Goal: Communication & Community: Share content

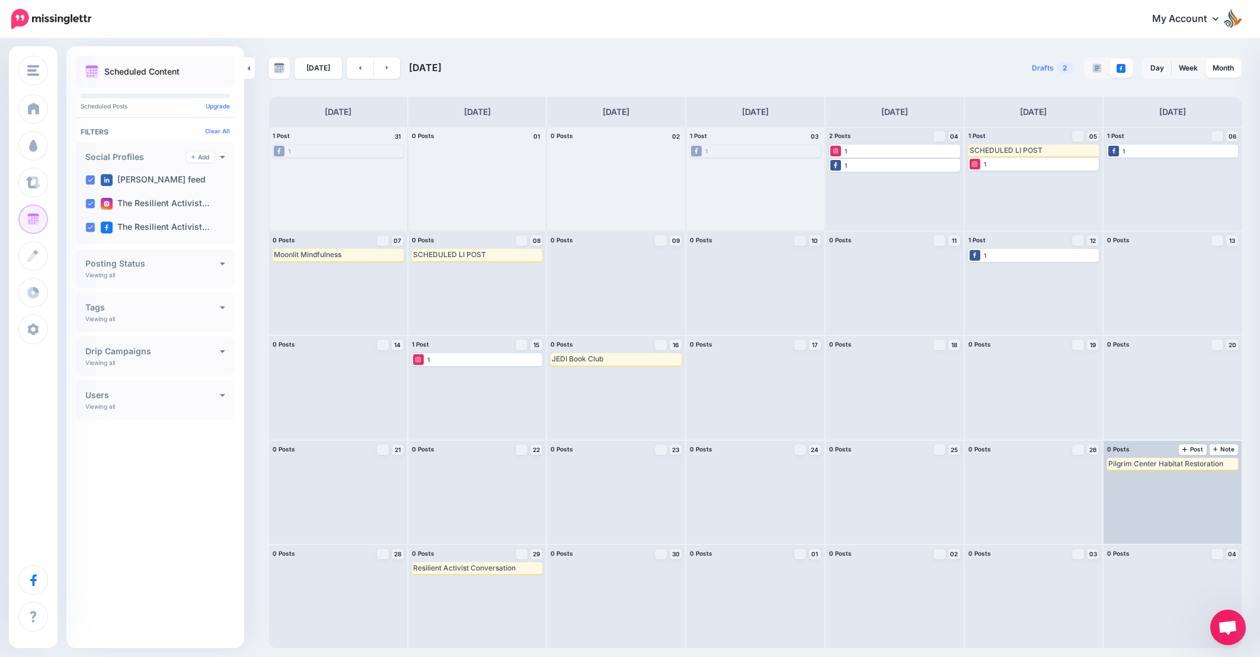
click at [1196, 494] on div "Pilgrim Center Habitat Restoration Edit Delete" at bounding box center [1172, 492] width 138 height 103
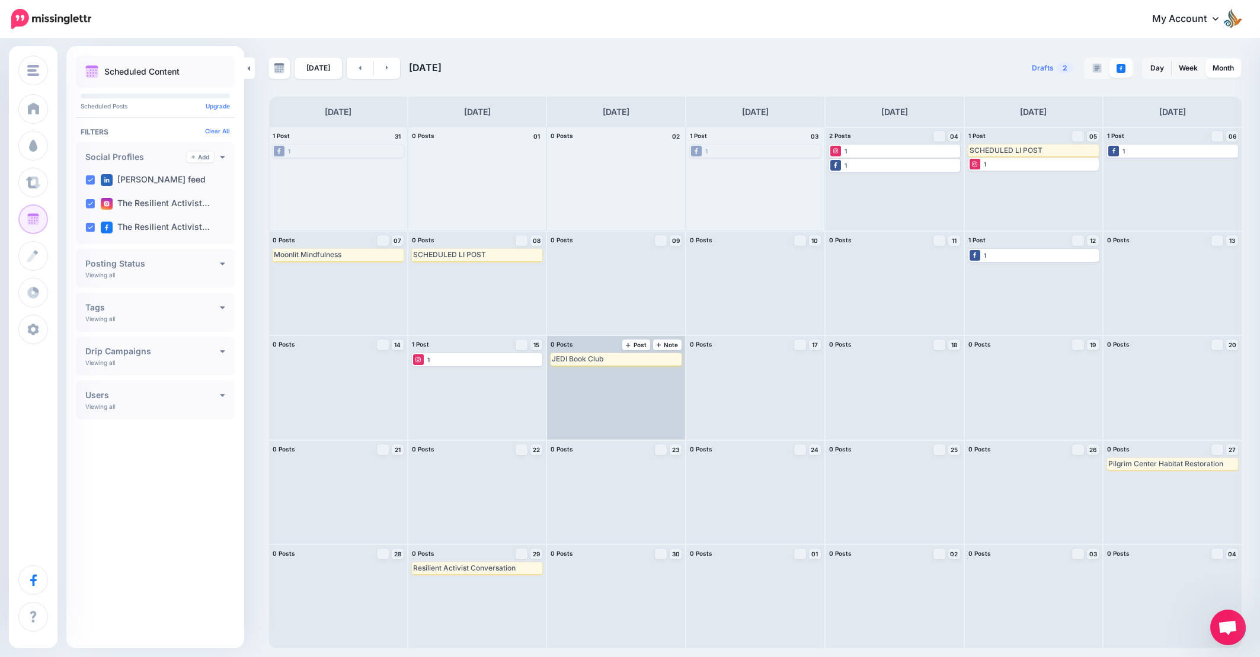
click at [619, 357] on div "JEDI Book Club" at bounding box center [616, 358] width 129 height 9
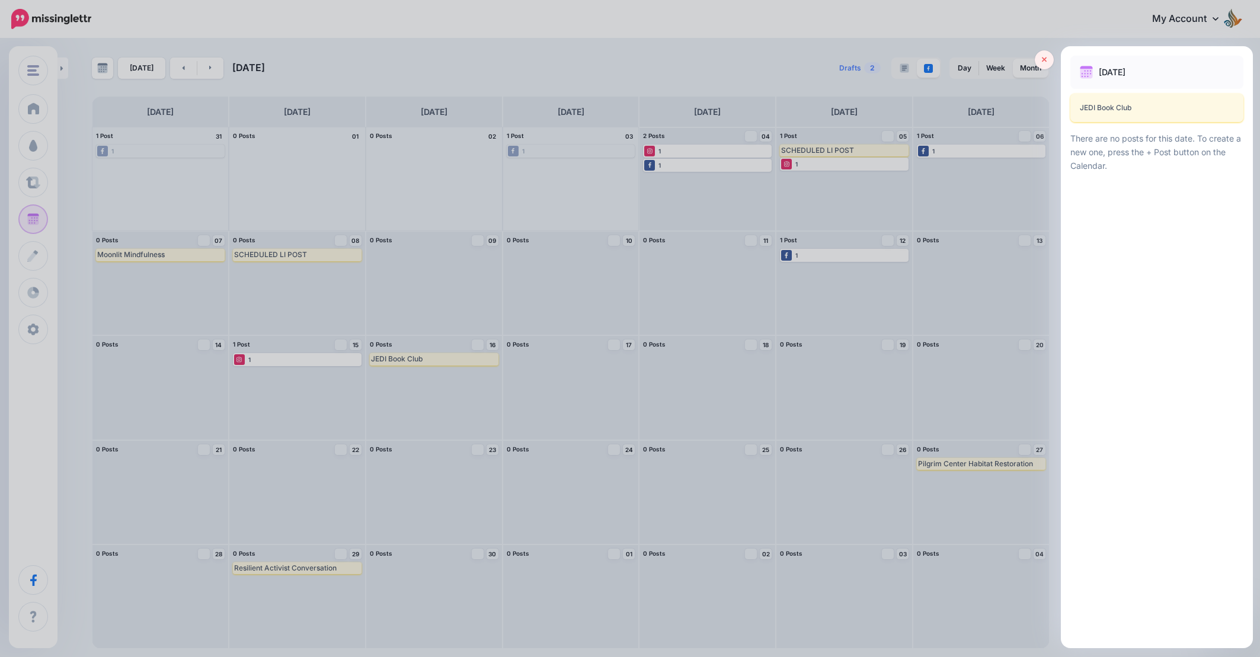
click at [1051, 59] on link at bounding box center [1044, 59] width 19 height 19
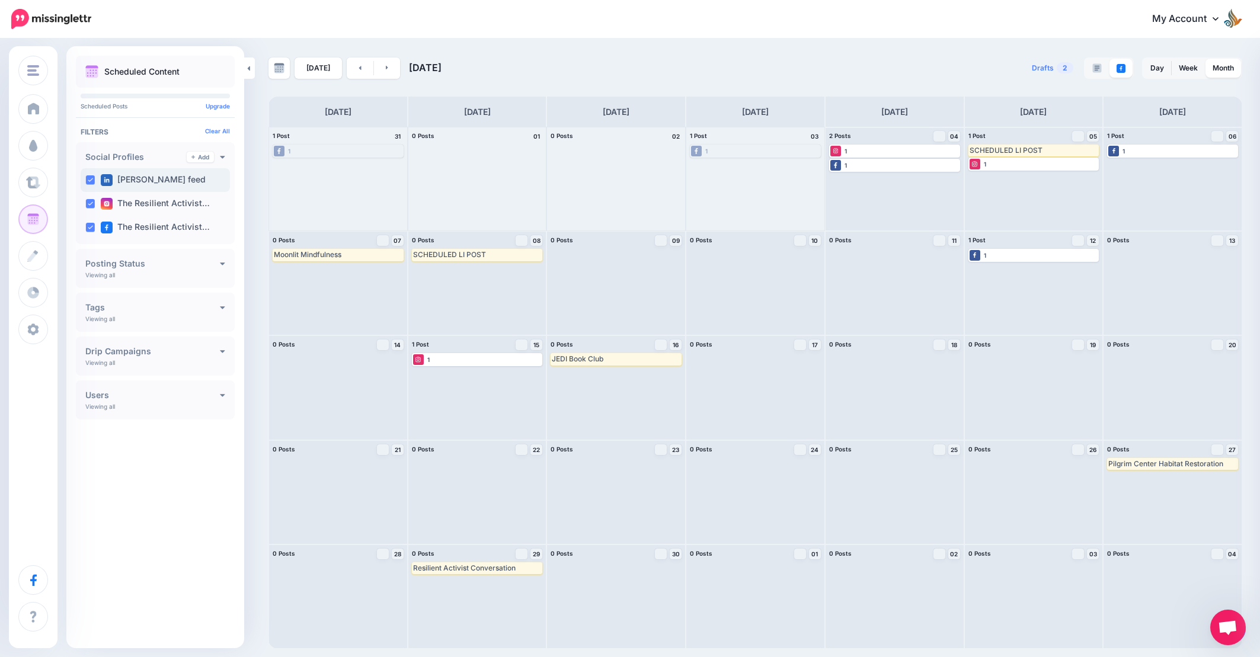
click at [153, 180] on label "Victoria Feazelle feed" at bounding box center [153, 180] width 105 height 12
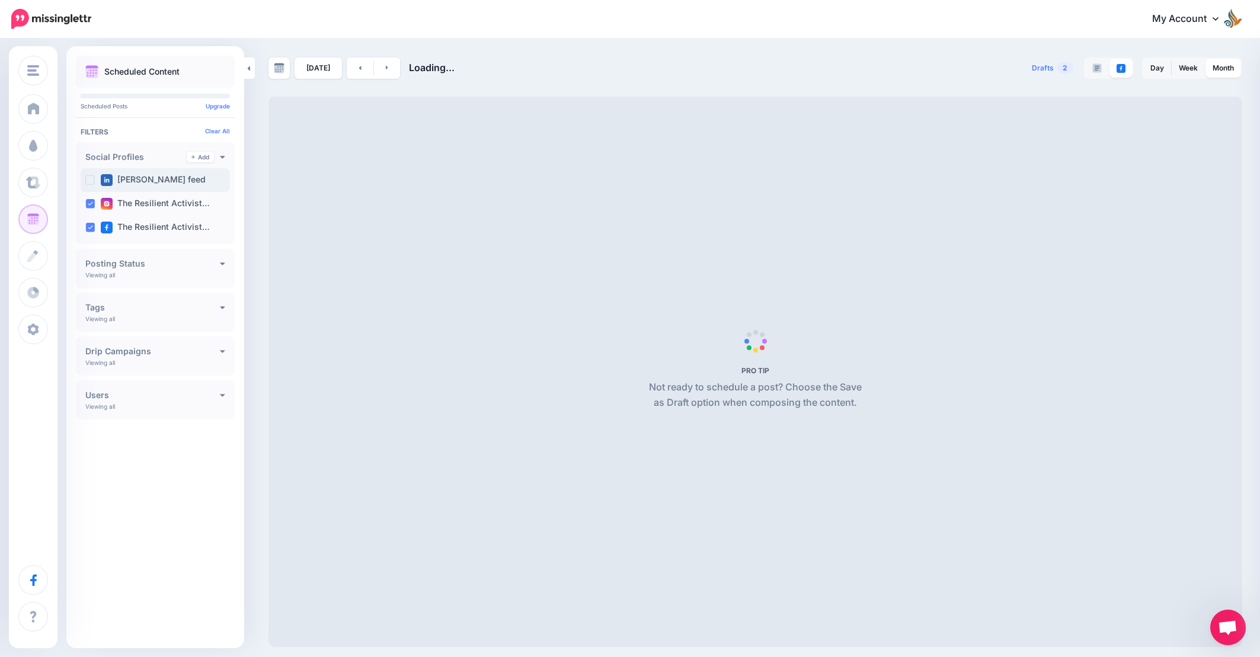
click at [133, 186] on div "Victoria Feazelle feed" at bounding box center [155, 180] width 149 height 24
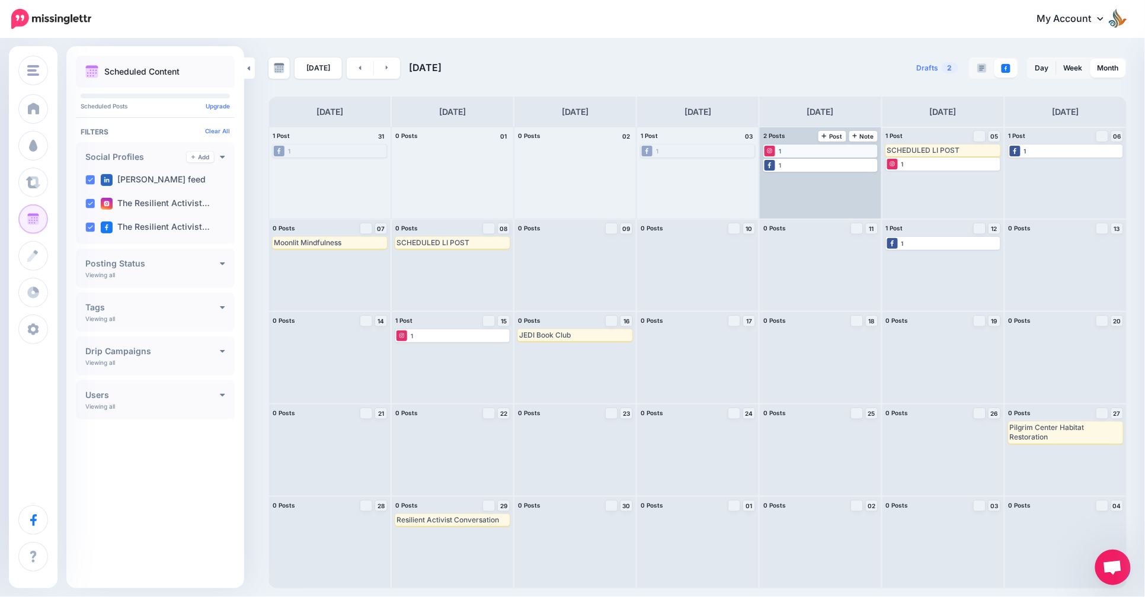
click at [806, 154] on div "1" at bounding box center [820, 151] width 112 height 11
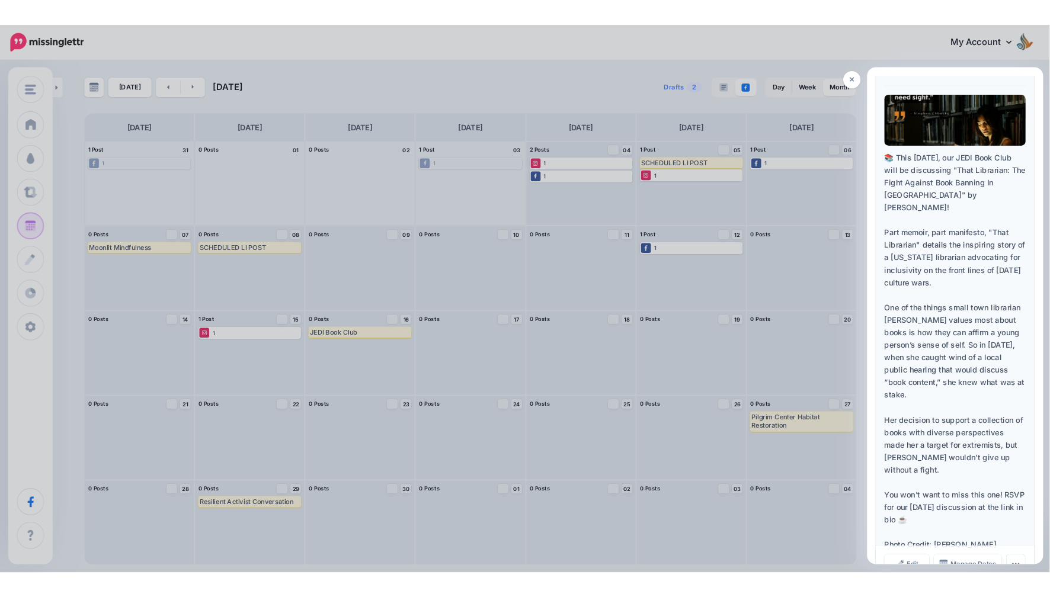
scroll to position [156, 0]
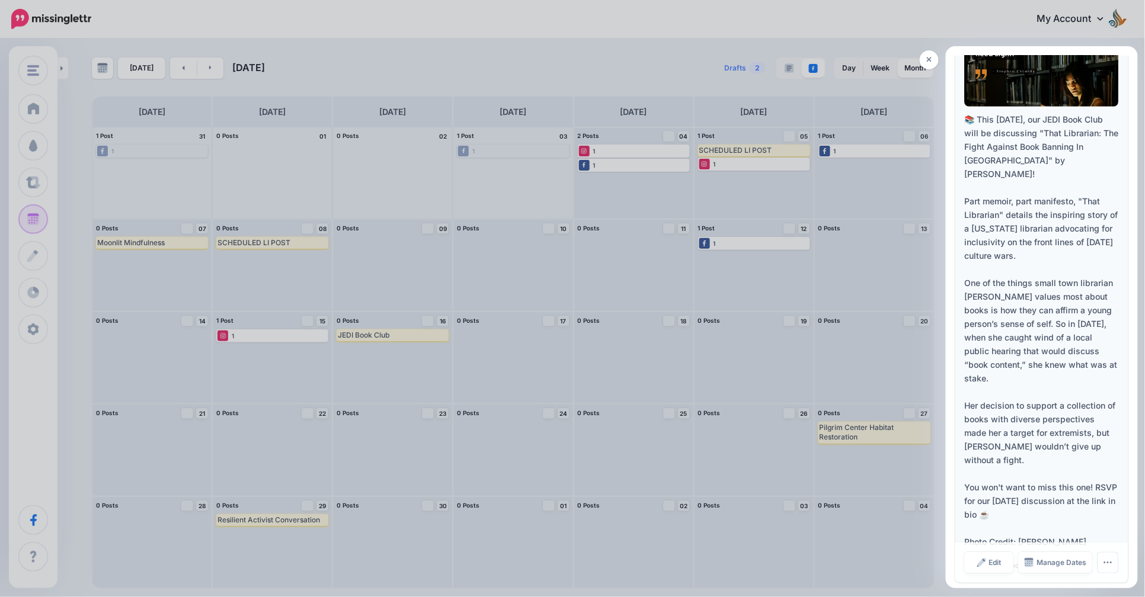
drag, startPoint x: 1068, startPoint y: 503, endPoint x: 967, endPoint y: 117, distance: 399.4
click at [967, 117] on div "📚 This Sept. 16, our JEDI Book Club will be discussing "That Librarian: The Fig…" at bounding box center [1042, 331] width 154 height 436
copy div "📚 This Sept. 16, our JEDI Book Club will be discussing "That Librarian: The Fig…"
click at [928, 60] on icon at bounding box center [929, 60] width 5 height 8
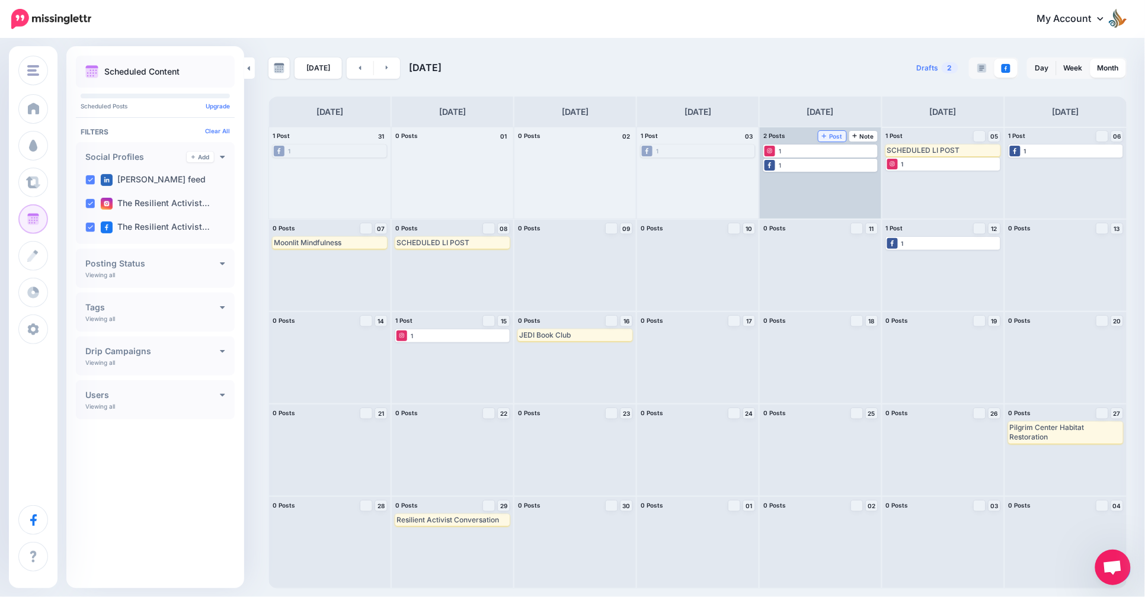
click at [835, 136] on span "Post" at bounding box center [832, 136] width 21 height 6
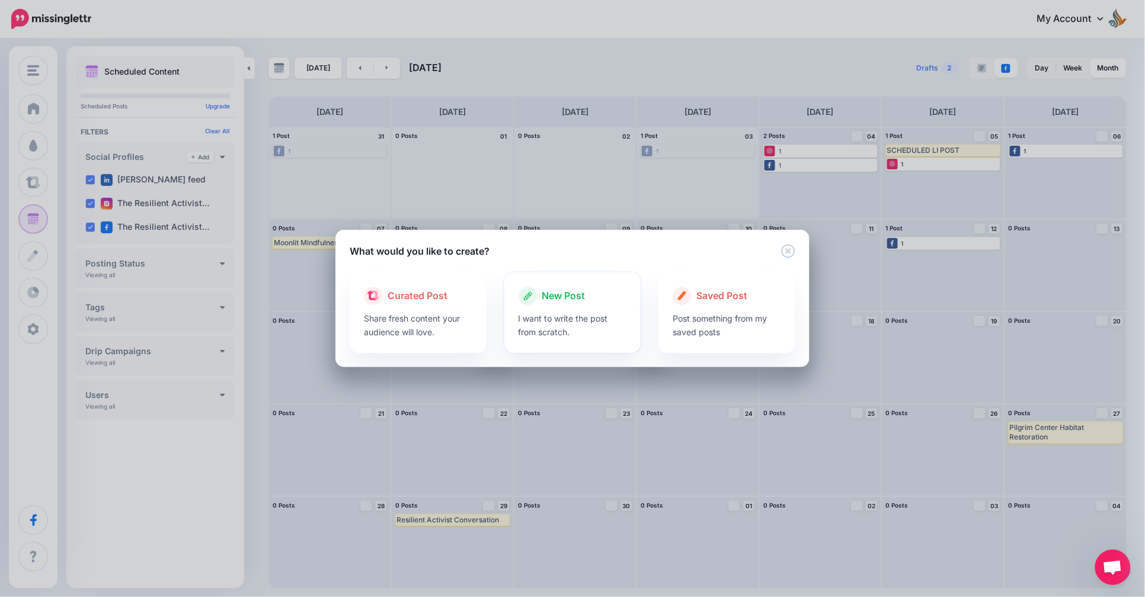
click at [550, 296] on span "New Post" at bounding box center [563, 296] width 43 height 15
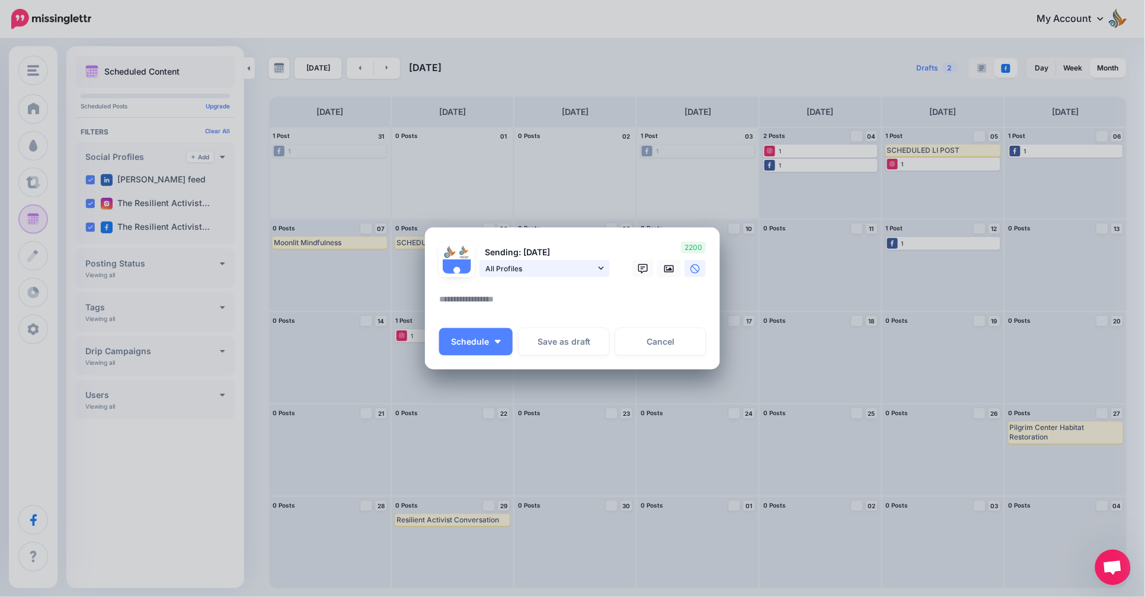
click at [558, 271] on span "All Profiles" at bounding box center [540, 268] width 110 height 12
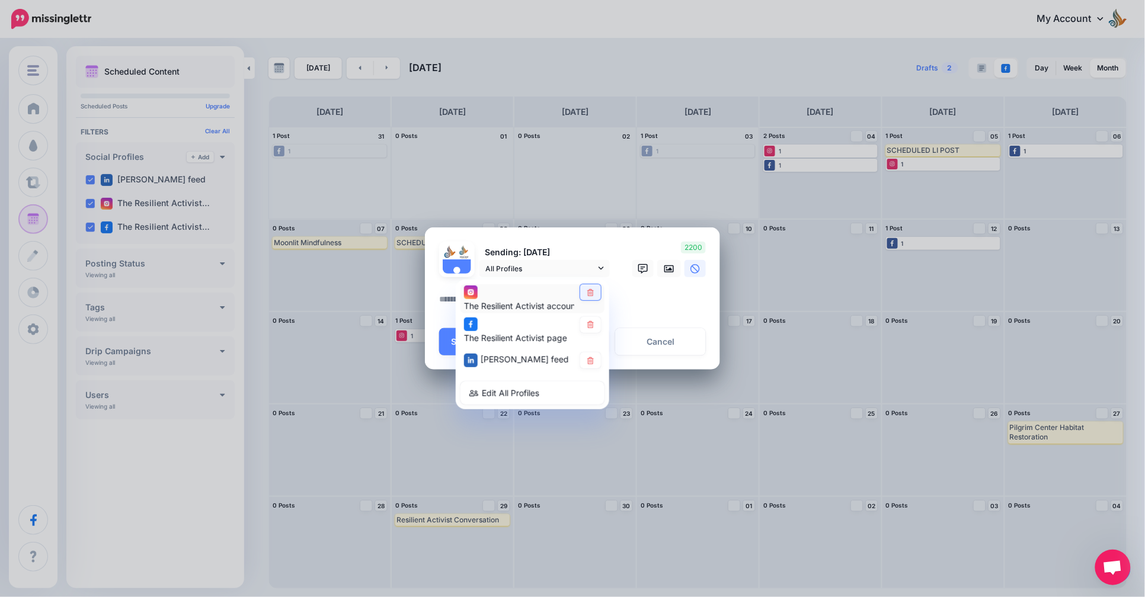
click at [589, 294] on icon at bounding box center [590, 292] width 9 height 7
click at [593, 328] on icon at bounding box center [590, 325] width 9 height 7
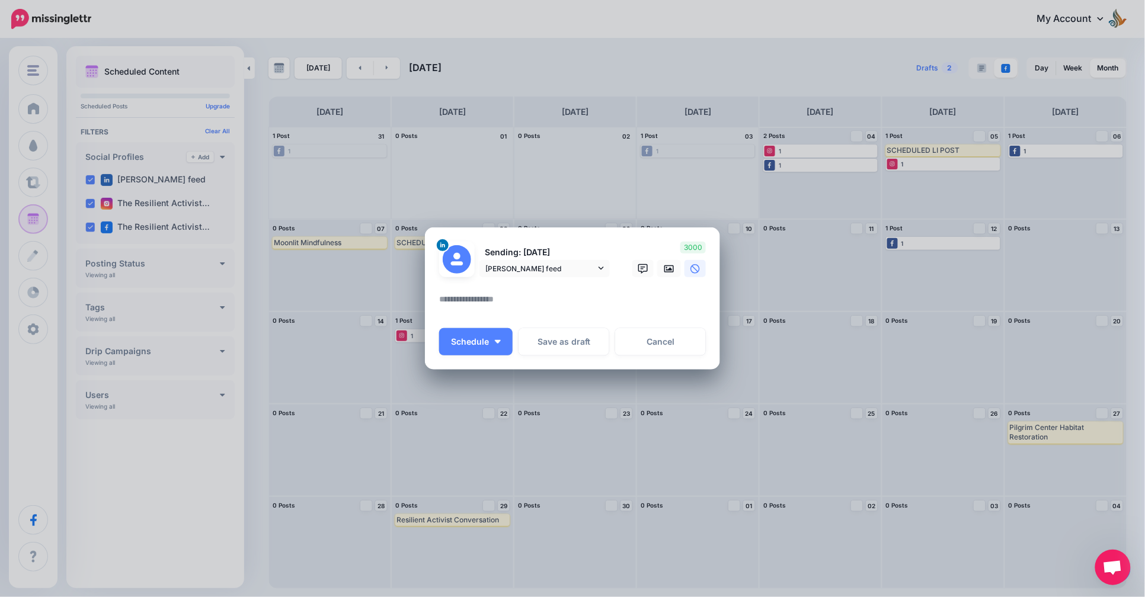
click at [611, 299] on textarea at bounding box center [575, 303] width 273 height 23
paste textarea "**********"
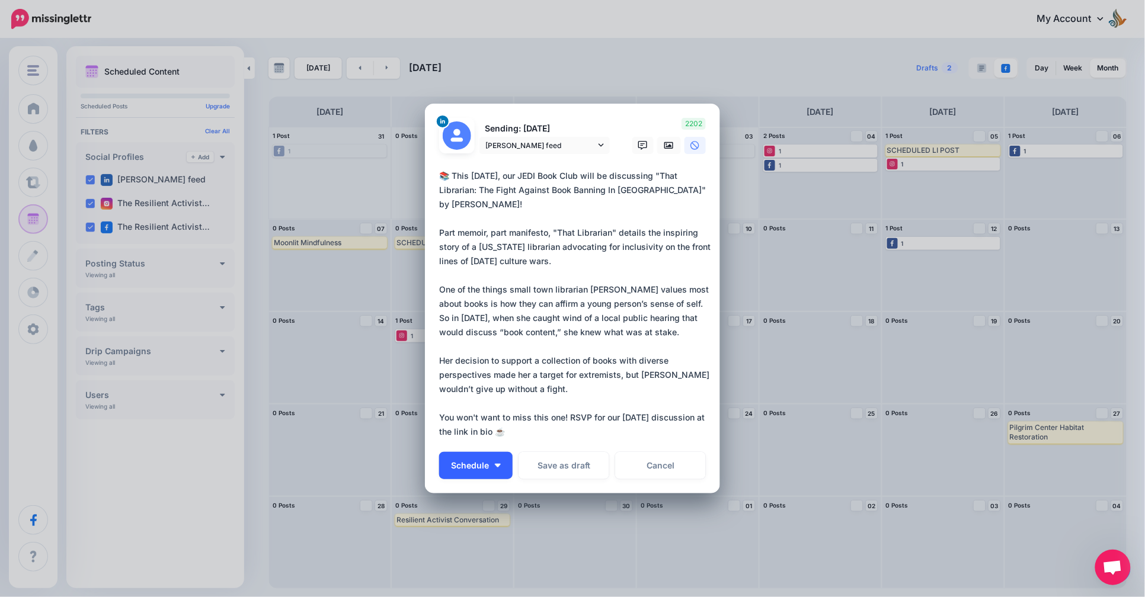
type textarea "**********"
click at [492, 462] on button "Schedule" at bounding box center [475, 465] width 73 height 27
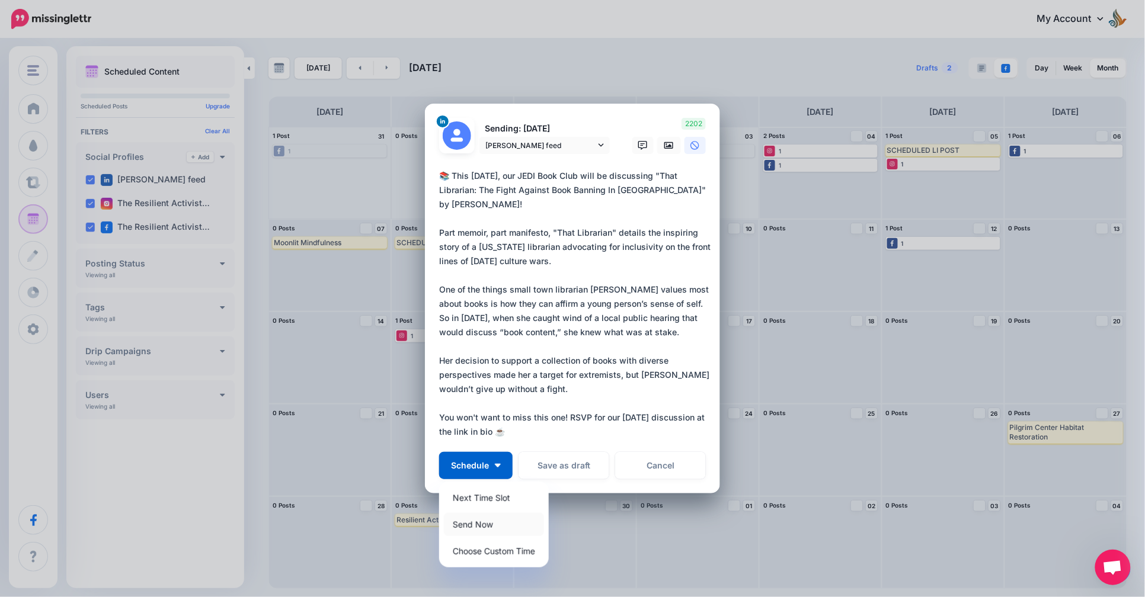
click at [493, 530] on link "Send Now" at bounding box center [494, 524] width 100 height 23
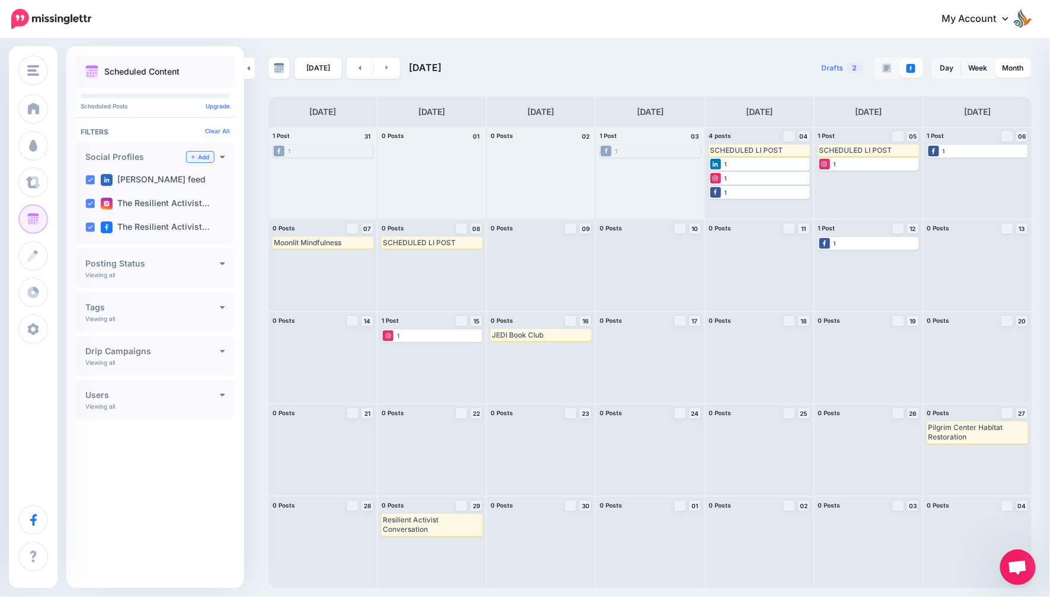
click at [203, 157] on link "Add" at bounding box center [200, 157] width 27 height 11
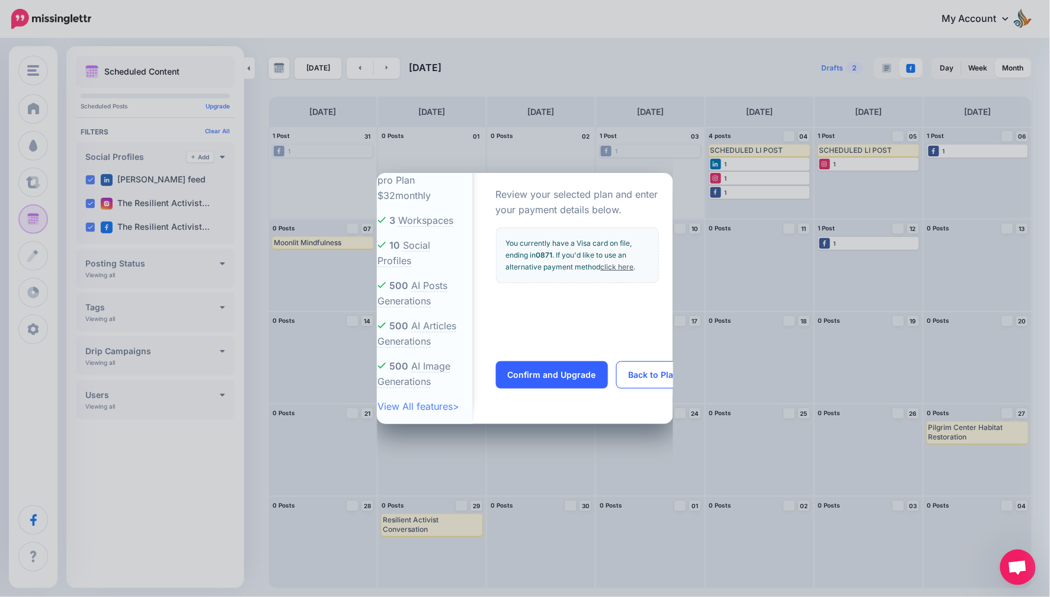
click at [530, 133] on div "pro Plan $32 monthly 3 Workspaces 10 Social Profiles 500 500 500 >" at bounding box center [525, 298] width 1050 height 597
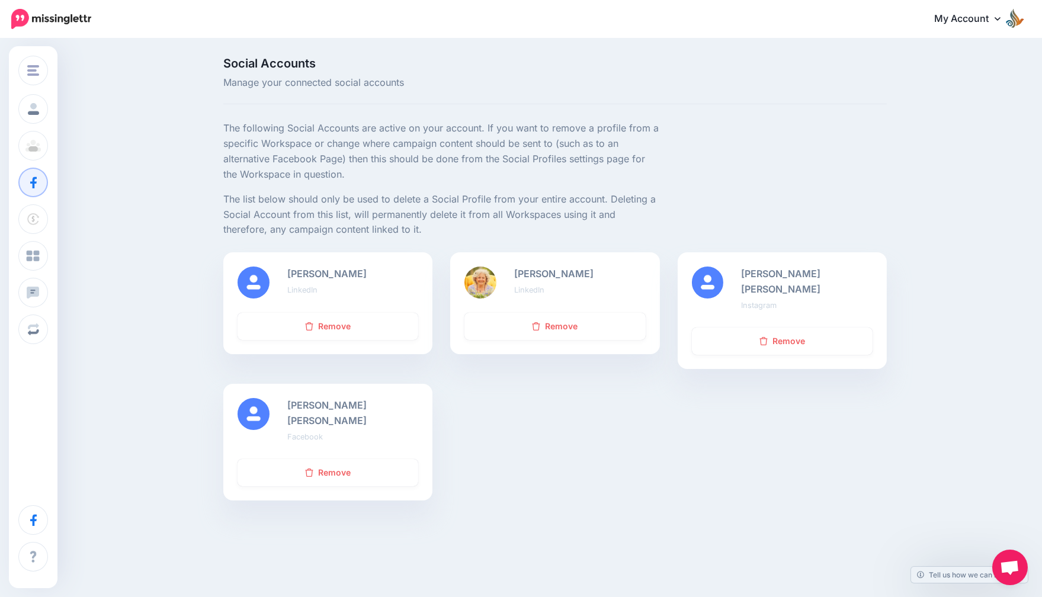
click at [734, 221] on div "The following Social Accounts are active on your account. If you want to remove…" at bounding box center [554, 187] width 681 height 132
click at [385, 278] on div "Victoria Feazelle LinkedIn" at bounding box center [352, 283] width 149 height 32
drag, startPoint x: 370, startPoint y: 274, endPoint x: 303, endPoint y: 271, distance: 67.0
click at [303, 271] on div "Victoria Feazelle LinkedIn" at bounding box center [352, 283] width 149 height 32
click at [306, 287] on small "LinkedIn" at bounding box center [302, 290] width 30 height 9
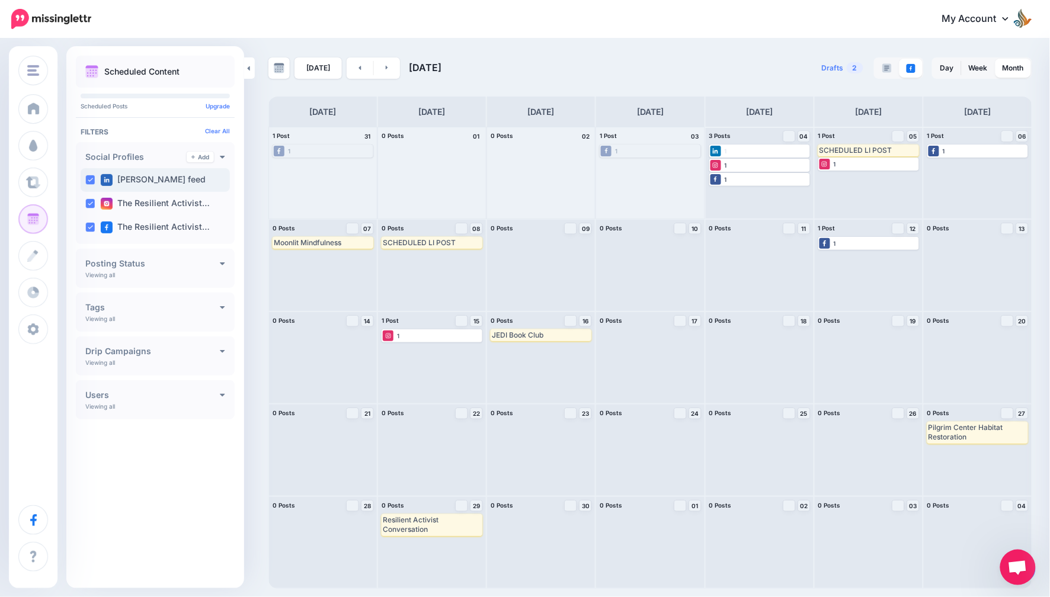
click at [89, 182] on ins at bounding box center [89, 179] width 9 height 9
click at [203, 156] on link "Add" at bounding box center [200, 157] width 27 height 11
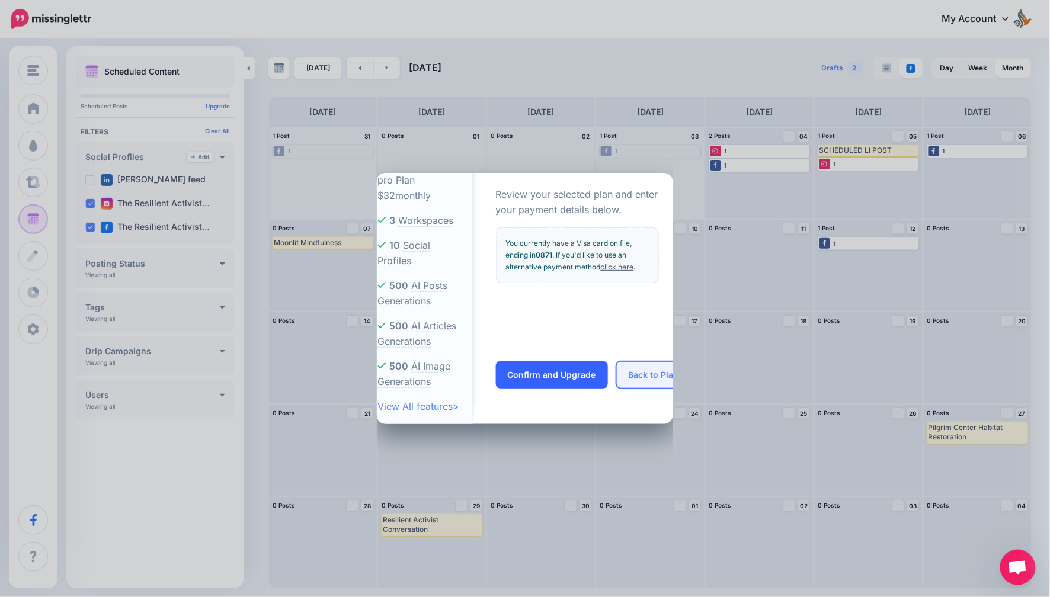
click at [649, 369] on button "Back to Plans" at bounding box center [656, 374] width 80 height 27
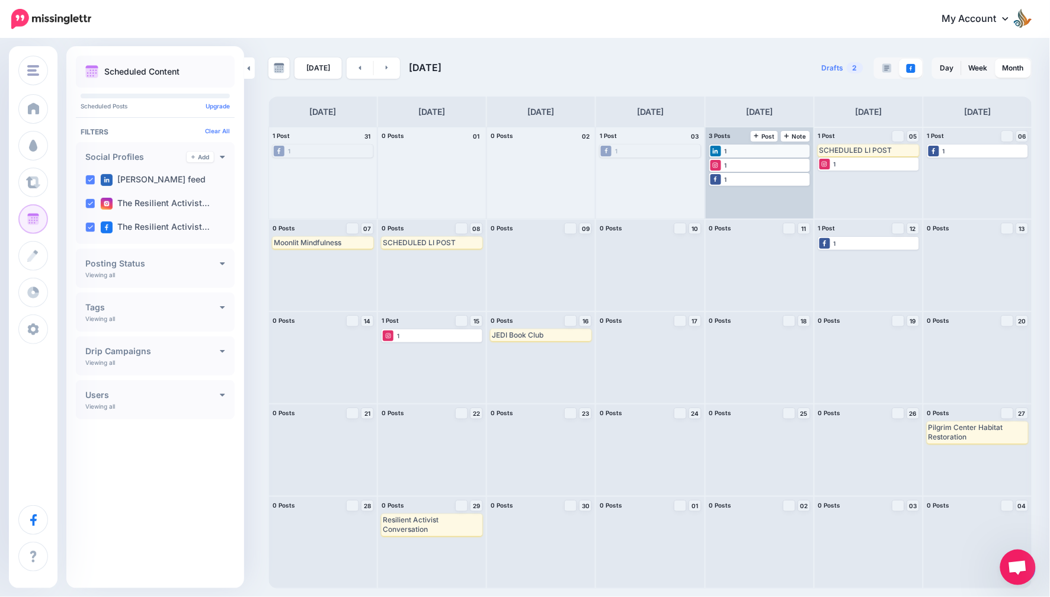
click at [748, 152] on div "1 Published" at bounding box center [759, 151] width 98 height 11
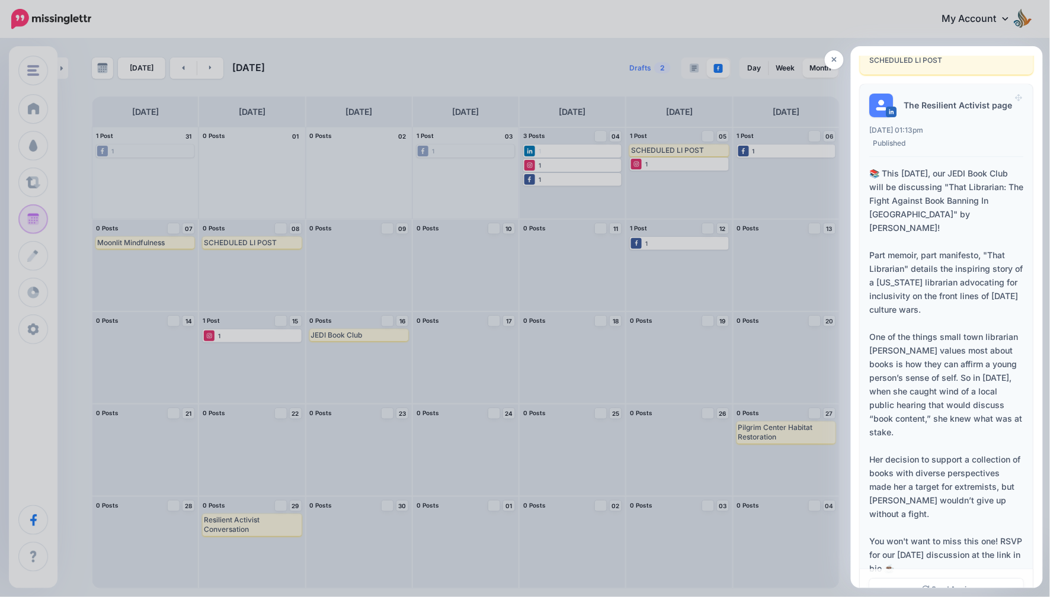
scroll to position [74, 0]
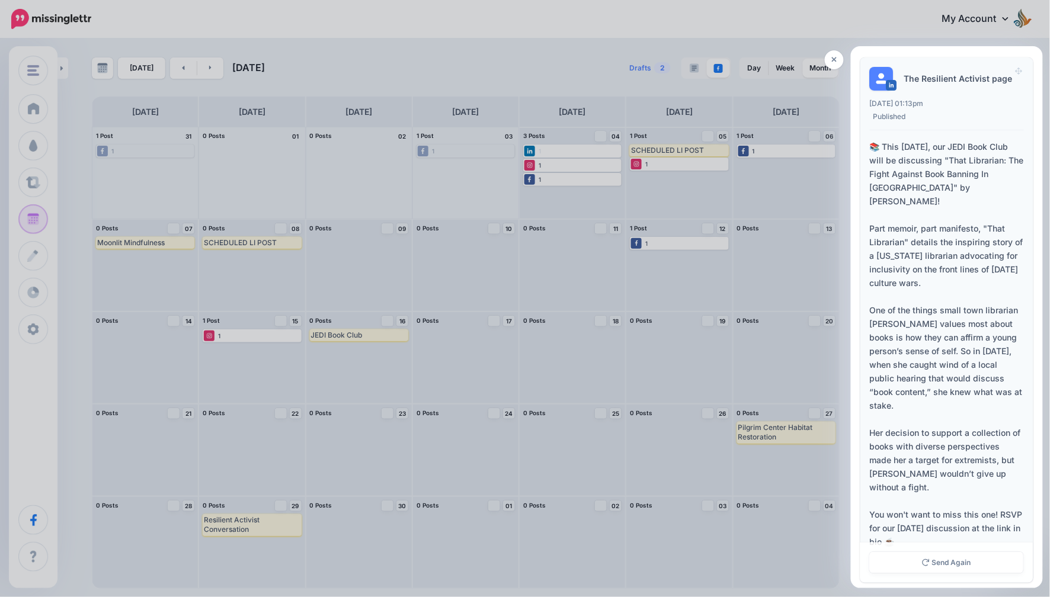
drag, startPoint x: 946, startPoint y: 527, endPoint x: 885, endPoint y: 139, distance: 392.3
click at [885, 140] on div "📚 This Sept. 16, our JEDI Book Club will be discussing "That Librarian: The Fig…" at bounding box center [947, 344] width 154 height 409
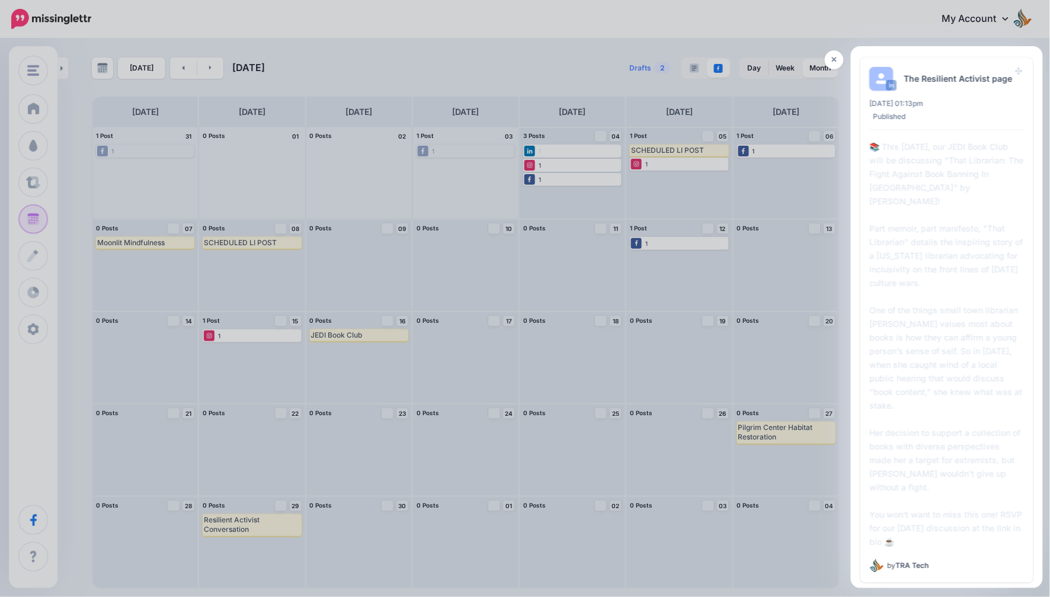
copy div "is Sept. 16, our JEDI Book Club will be discussing "That Librarian: The Fight A…"
click at [835, 55] on link at bounding box center [834, 59] width 19 height 19
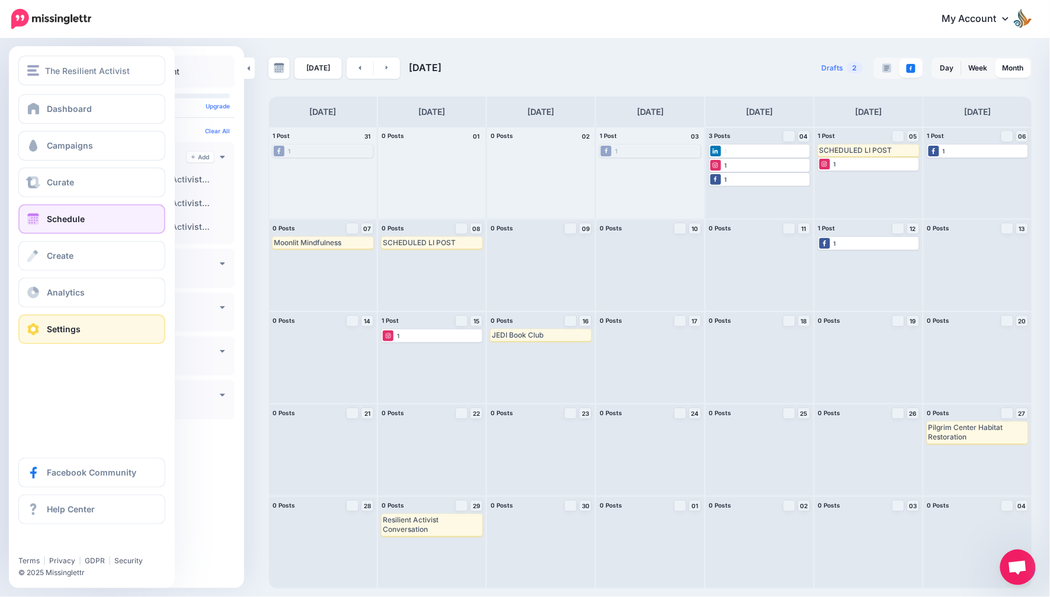
click at [76, 332] on span "Settings" at bounding box center [64, 329] width 34 height 10
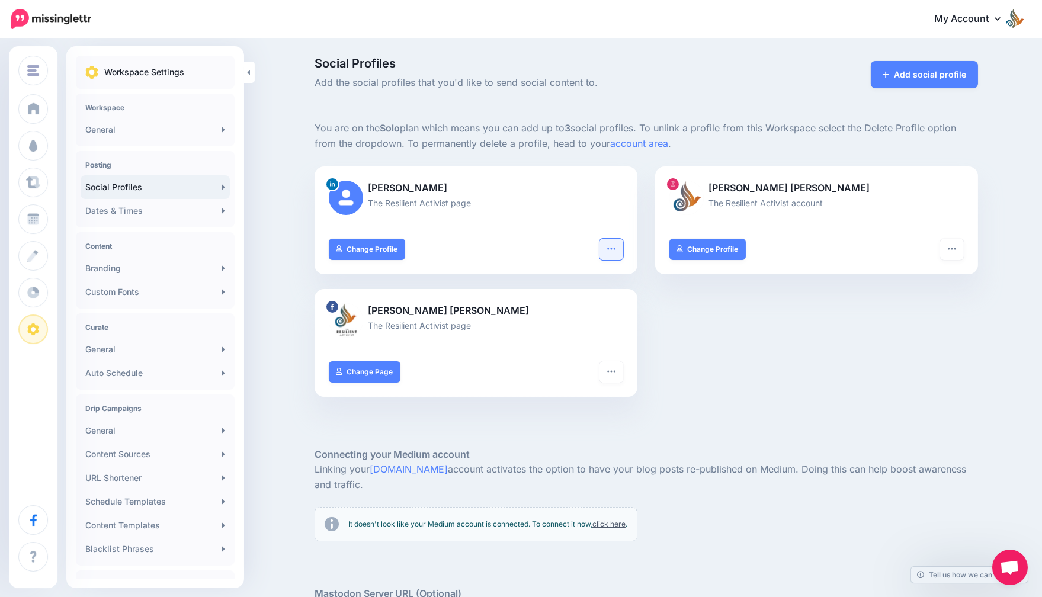
click at [615, 248] on icon "button" at bounding box center [611, 249] width 8 height 2
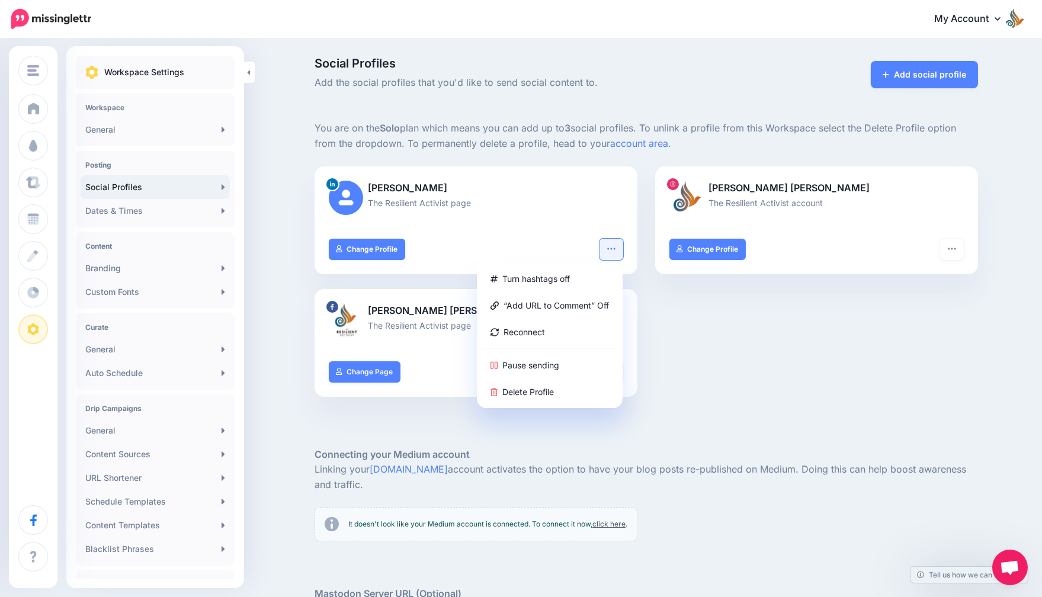
click at [678, 293] on div "Victoria Feazelle The Resilient Activist page Turn hashtags off “Add URL to Com…" at bounding box center [646, 288] width 681 height 245
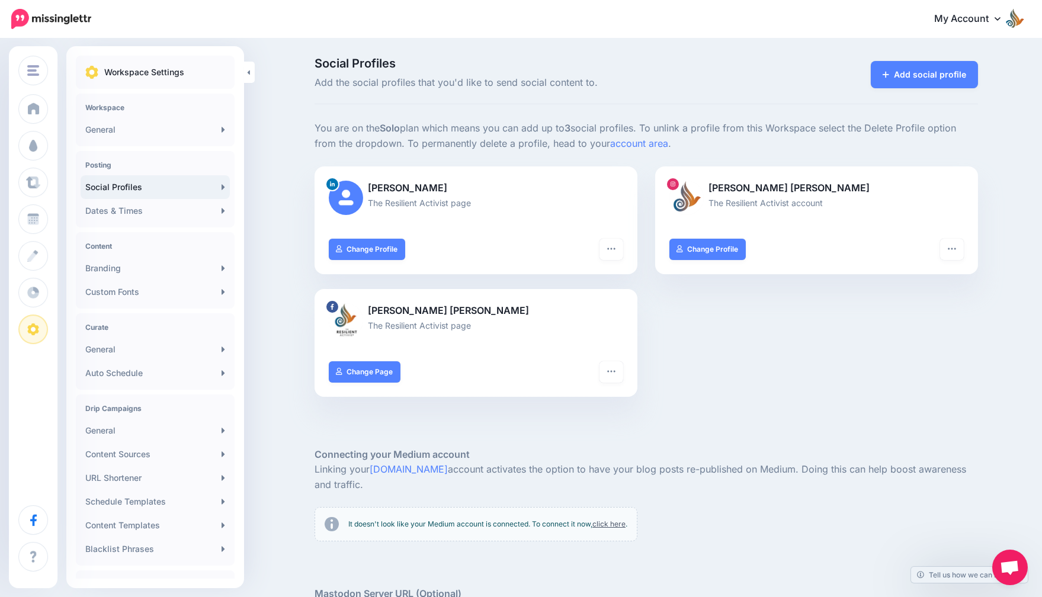
drag, startPoint x: 819, startPoint y: 190, endPoint x: 684, endPoint y: 187, distance: 134.5
click at [684, 187] on div "Phoebe Lyn Pinkner The Resilient Activist account" at bounding box center [816, 202] width 323 height 72
click at [781, 191] on p "Phoebe Lyn Pinkner" at bounding box center [817, 188] width 294 height 15
drag, startPoint x: 844, startPoint y: 204, endPoint x: 710, endPoint y: 204, distance: 133.9
click at [710, 204] on p "The Resilient Activist account" at bounding box center [817, 203] width 294 height 14
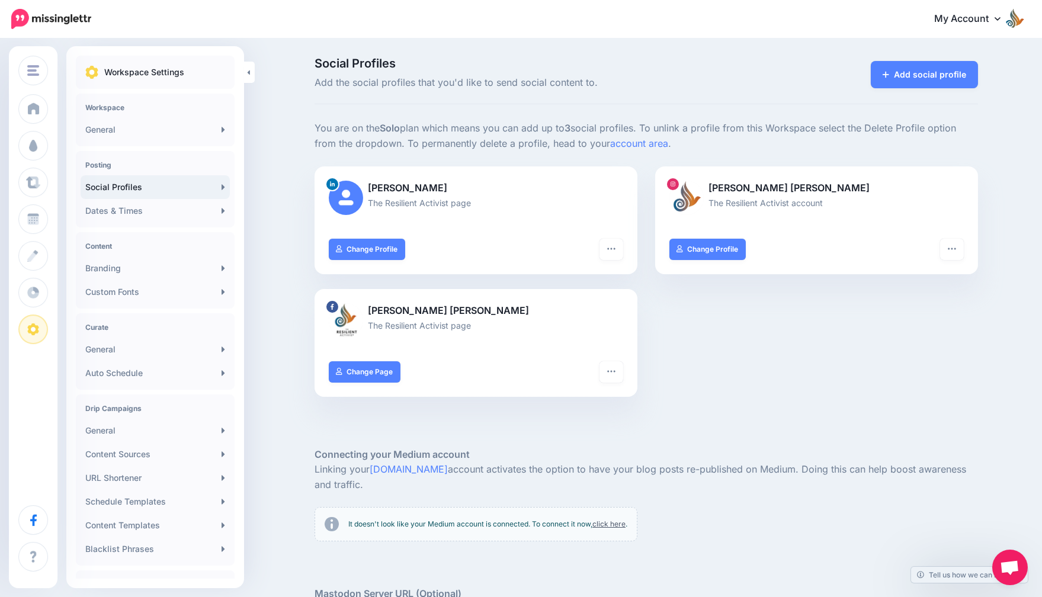
click at [798, 321] on div "Victoria Feazelle The Resilient Activist page Turn hashtags off “Add URL to Com…" at bounding box center [646, 288] width 681 height 245
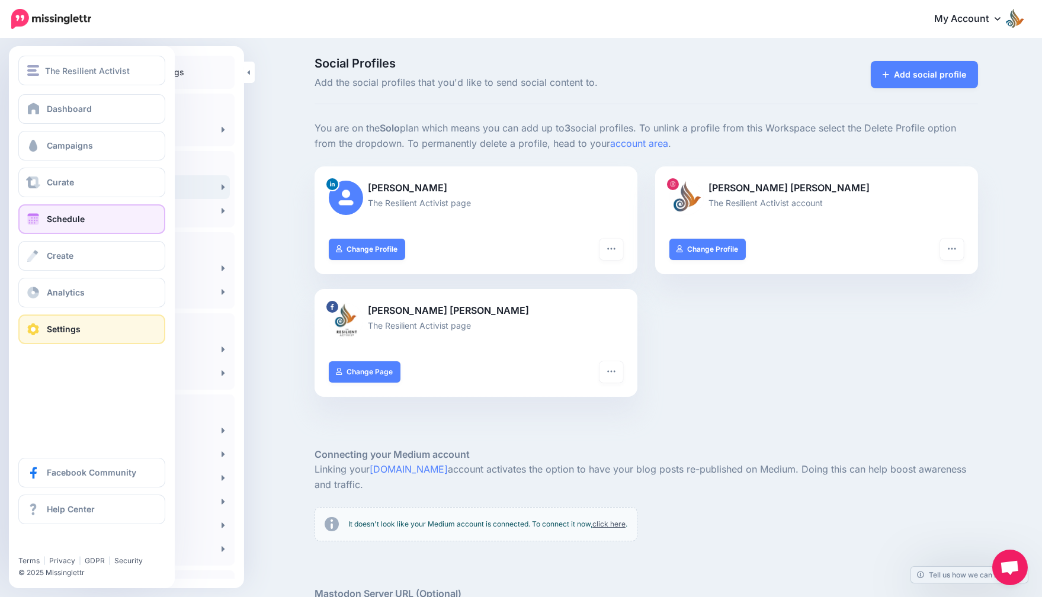
click at [40, 212] on link "Schedule" at bounding box center [91, 219] width 147 height 30
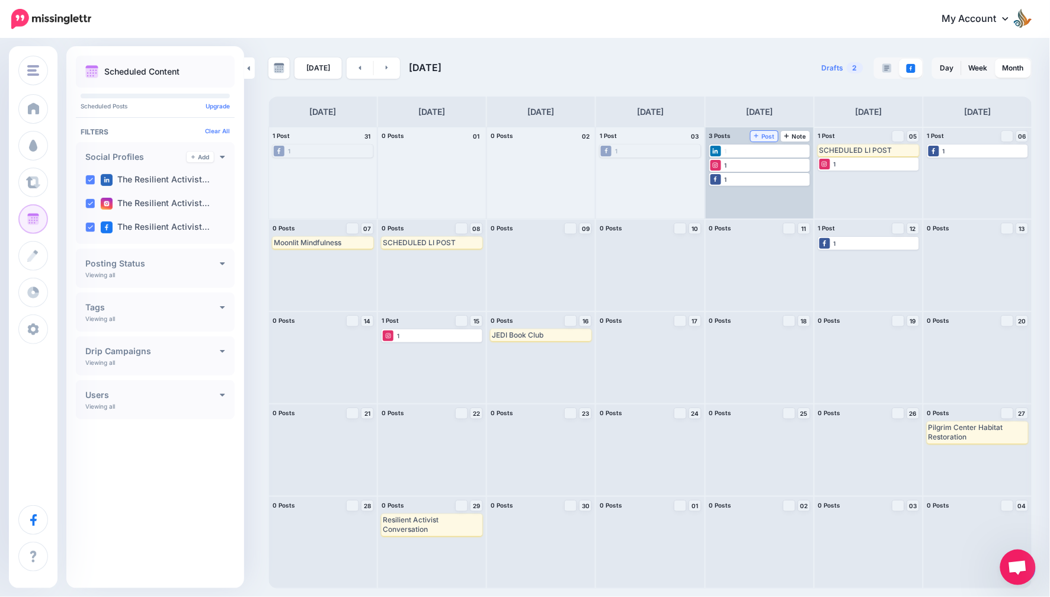
click at [773, 137] on span "Post" at bounding box center [764, 136] width 21 height 6
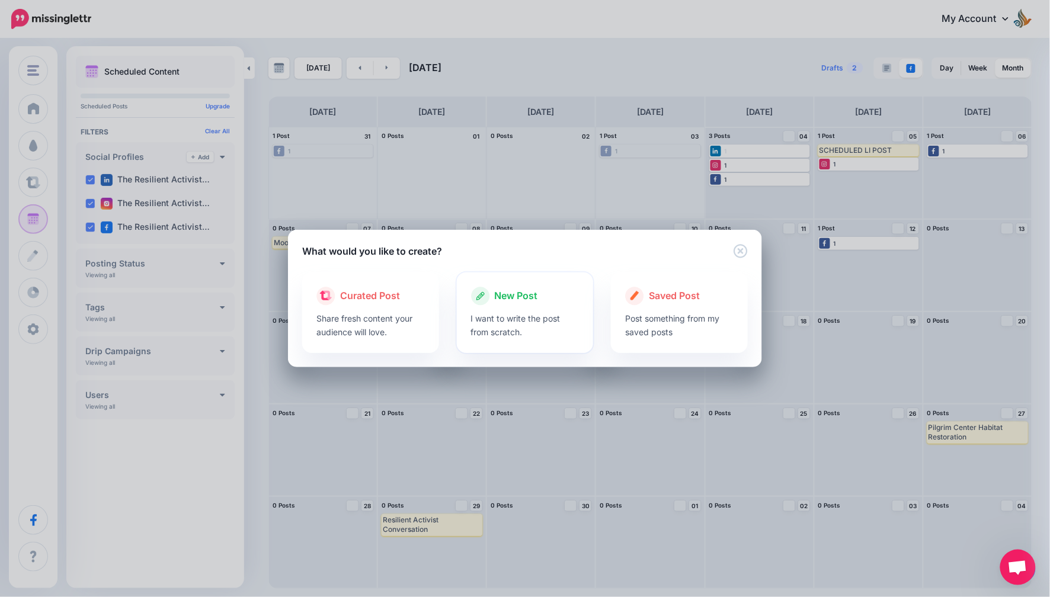
click at [533, 312] on p "I want to write the post from scratch." at bounding box center [525, 325] width 108 height 27
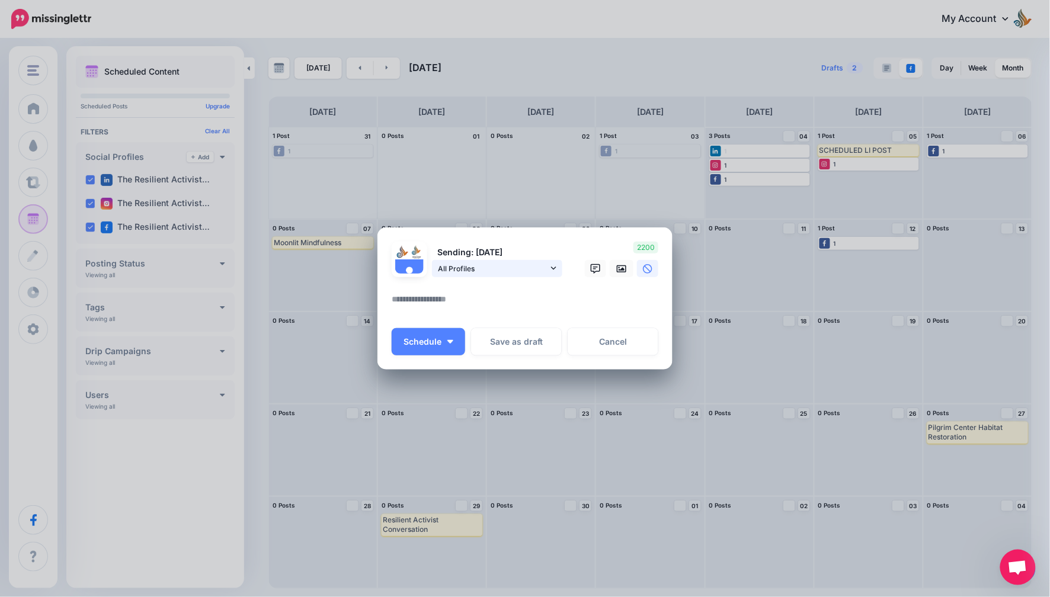
click at [532, 264] on span "All Profiles" at bounding box center [493, 268] width 110 height 12
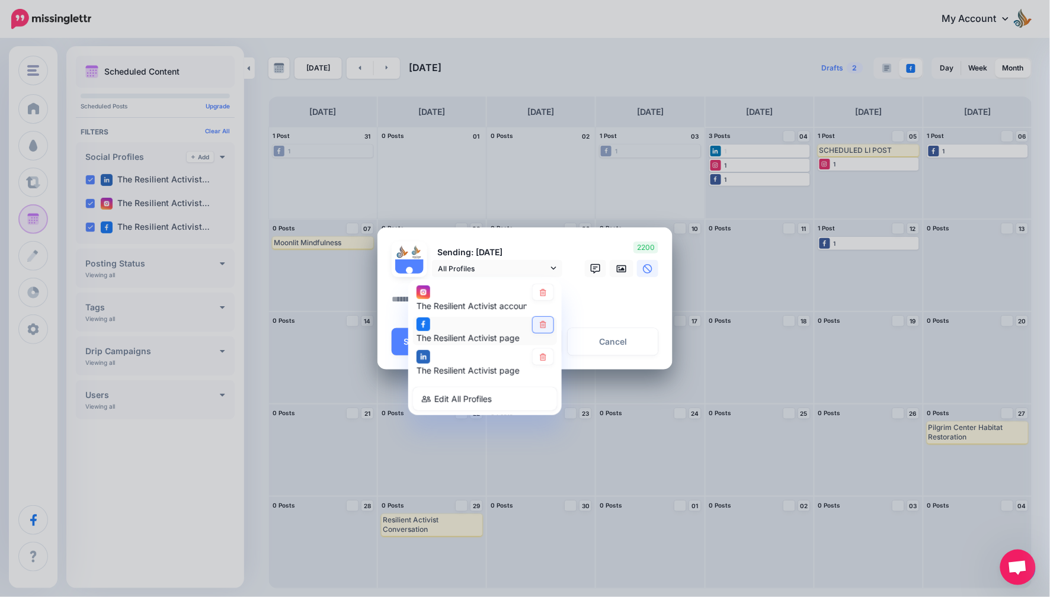
click at [545, 331] on link at bounding box center [543, 325] width 21 height 16
click at [548, 294] on link at bounding box center [543, 292] width 21 height 16
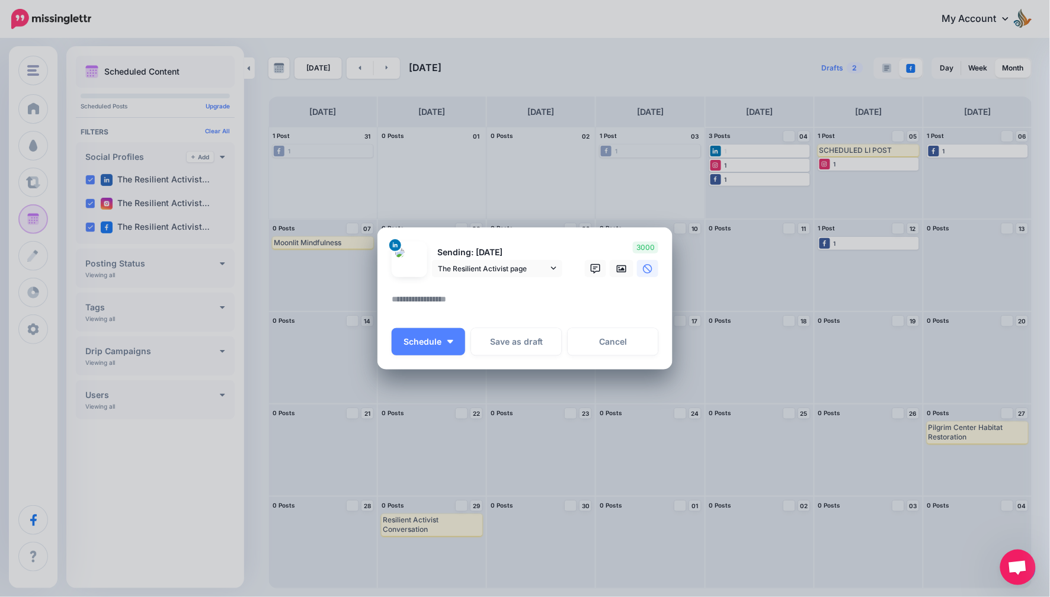
click at [587, 303] on textarea at bounding box center [528, 303] width 273 height 23
paste textarea "**********"
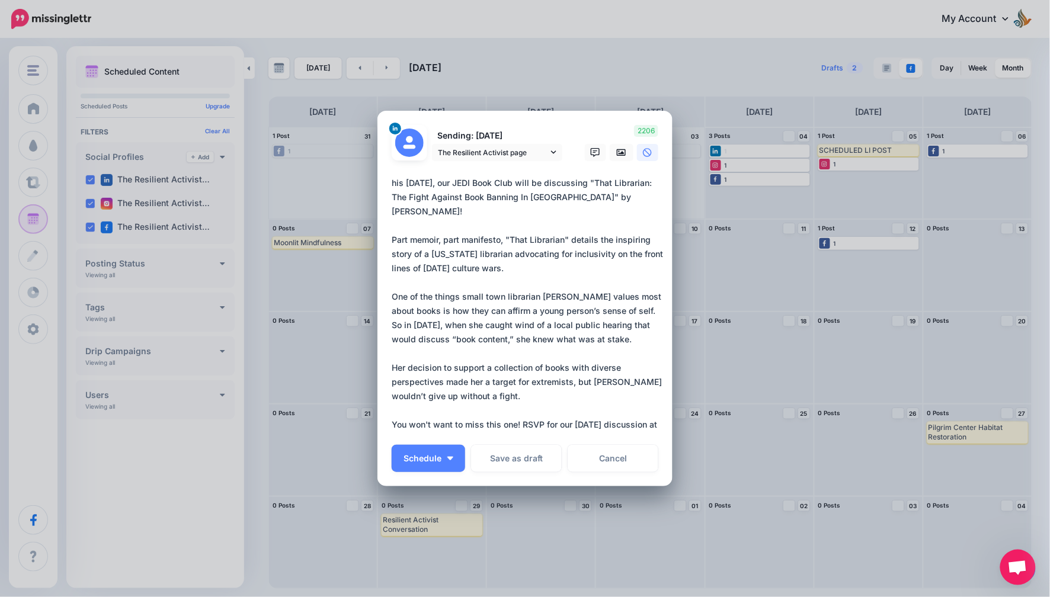
click at [392, 185] on textarea "**********" at bounding box center [528, 304] width 273 height 256
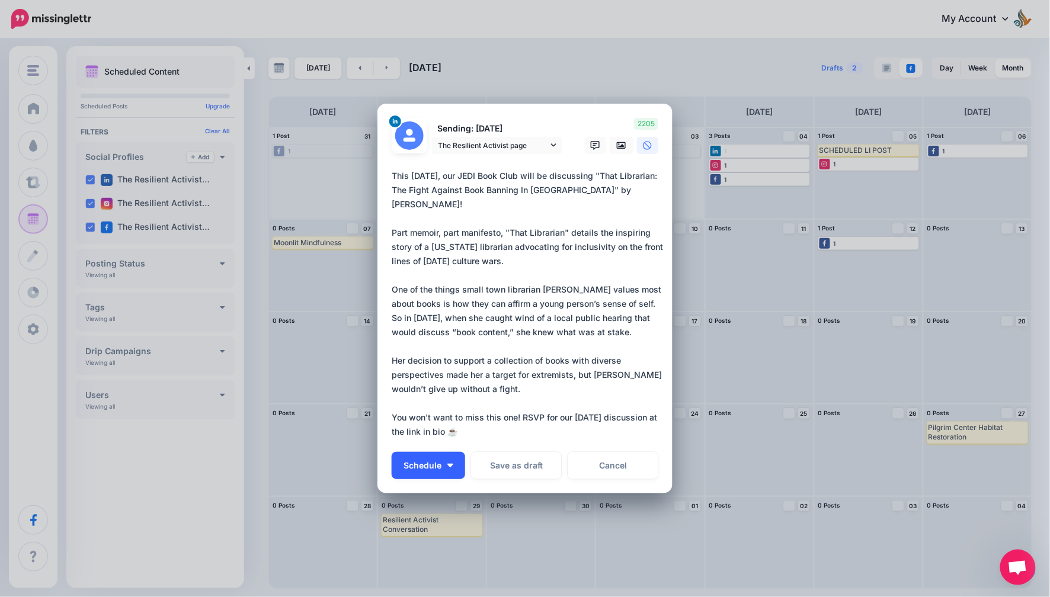
type textarea "**********"
click at [446, 454] on button "Schedule" at bounding box center [428, 465] width 73 height 27
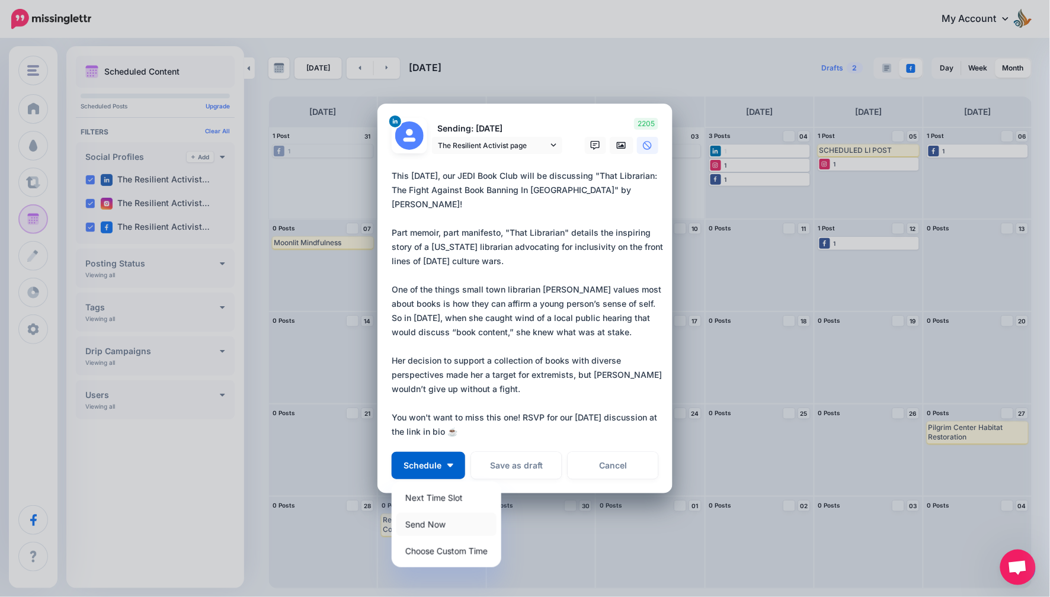
click at [454, 524] on link "Send Now" at bounding box center [446, 524] width 100 height 23
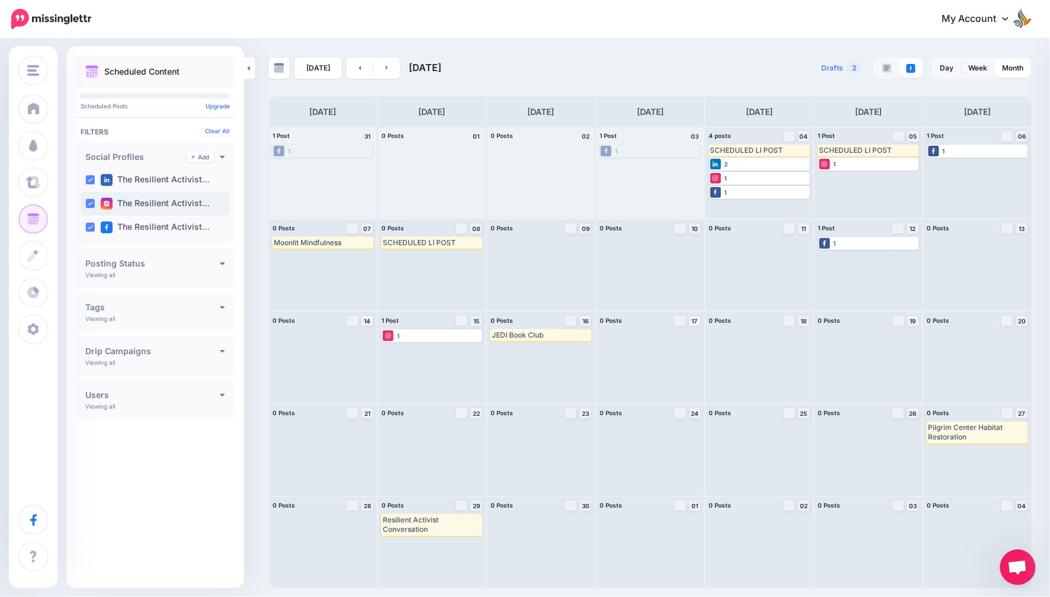
click at [164, 205] on label "The Resilient Activist…" at bounding box center [155, 204] width 109 height 12
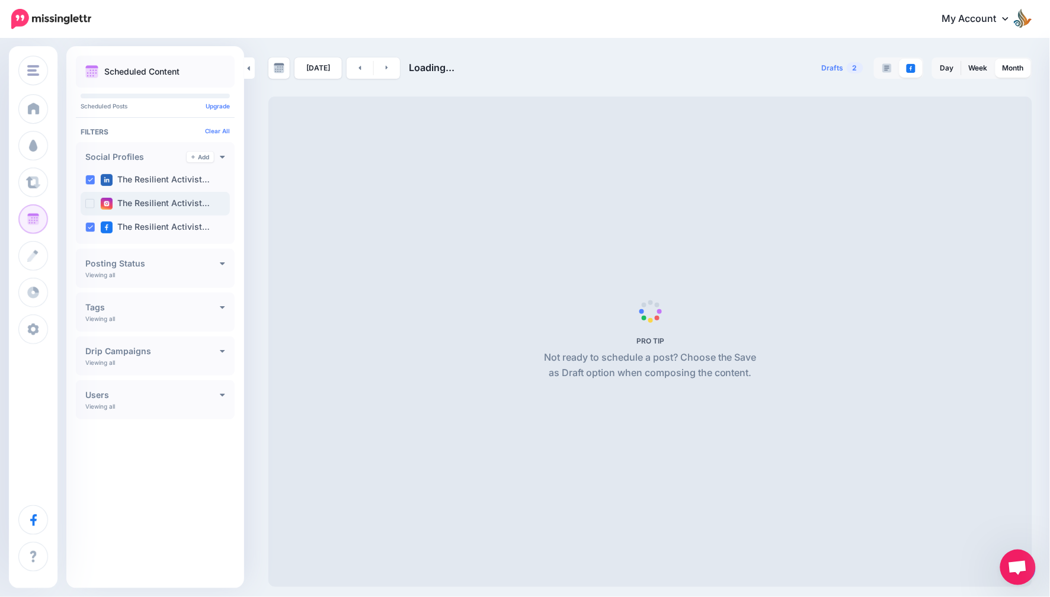
click at [162, 206] on label "The Resilient Activist…" at bounding box center [155, 204] width 109 height 12
